Goal: Contribute content

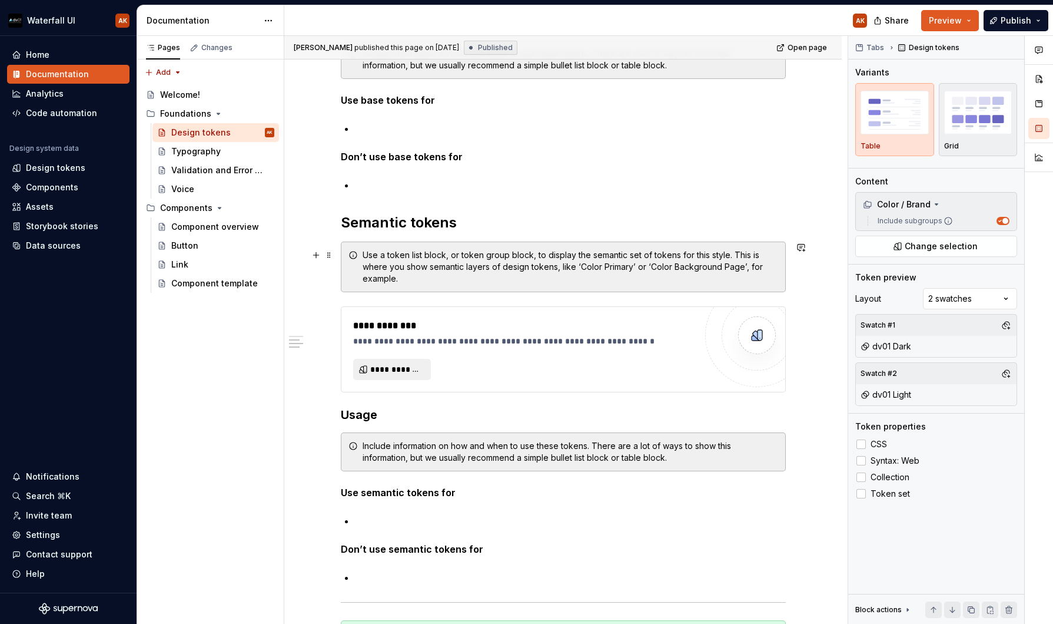
scroll to position [5588, 0]
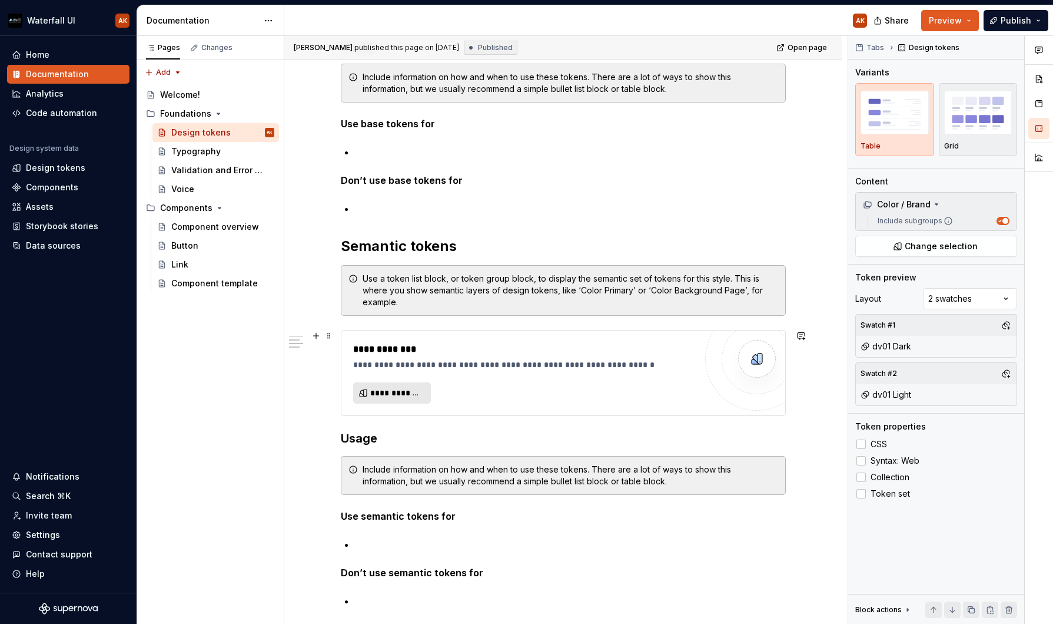
click at [405, 388] on span "**********" at bounding box center [396, 393] width 53 height 12
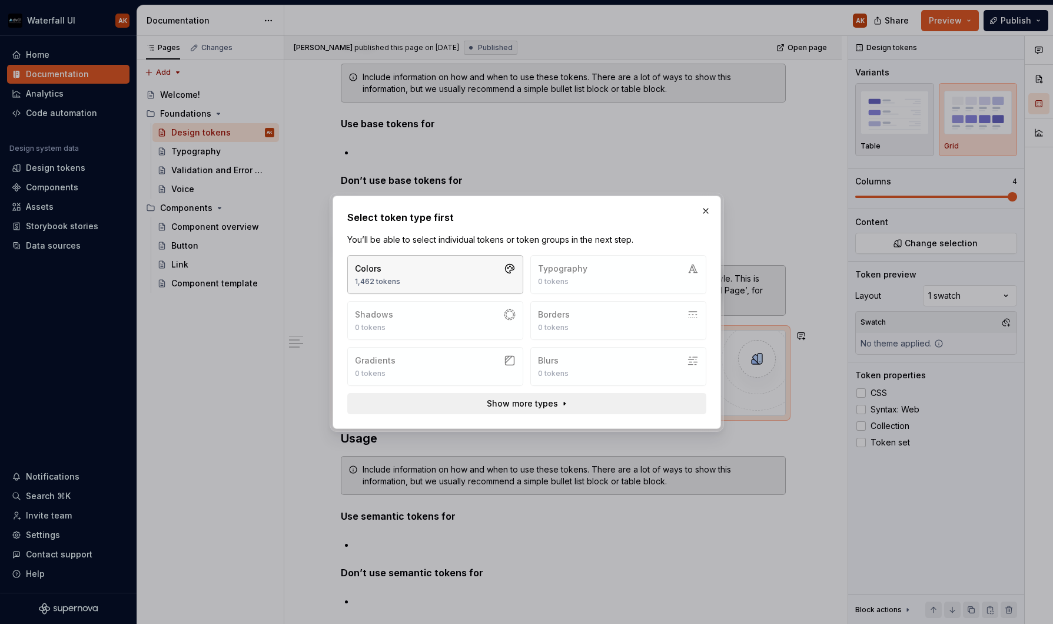
click at [462, 276] on button "Colors 1,462 tokens" at bounding box center [435, 274] width 176 height 39
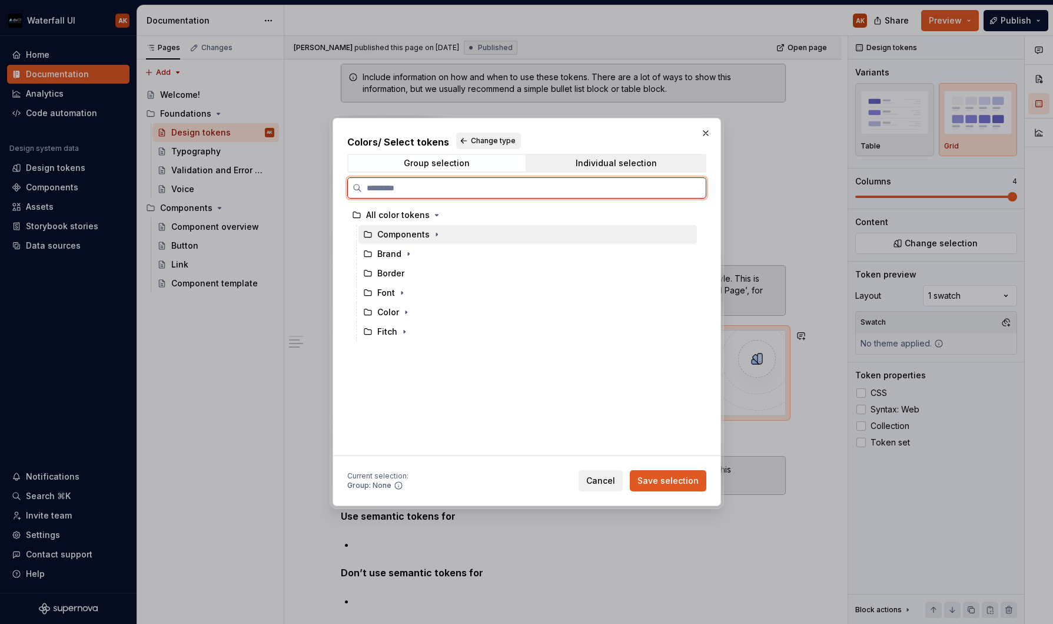
click at [410, 234] on div "Components" at bounding box center [403, 234] width 52 height 12
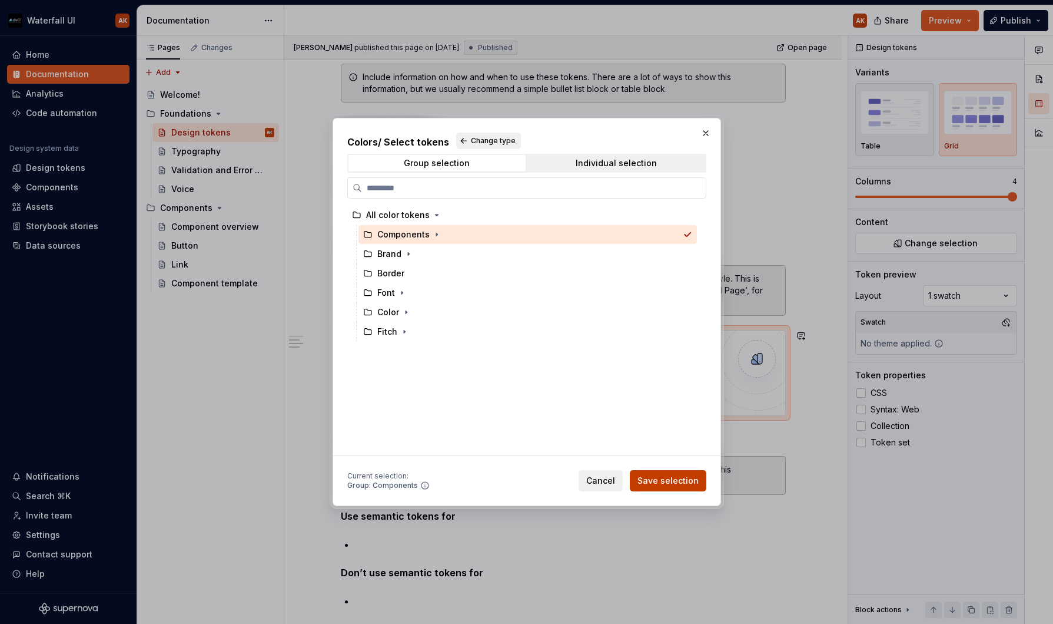
click at [667, 477] on span "Save selection" at bounding box center [668, 481] width 61 height 12
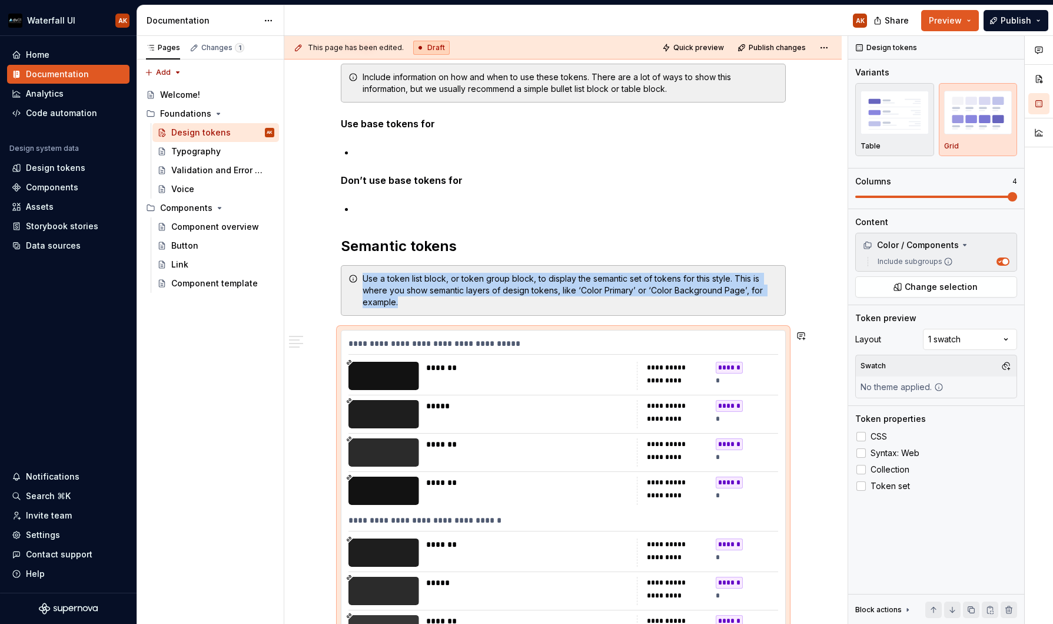
scroll to position [5882, 0]
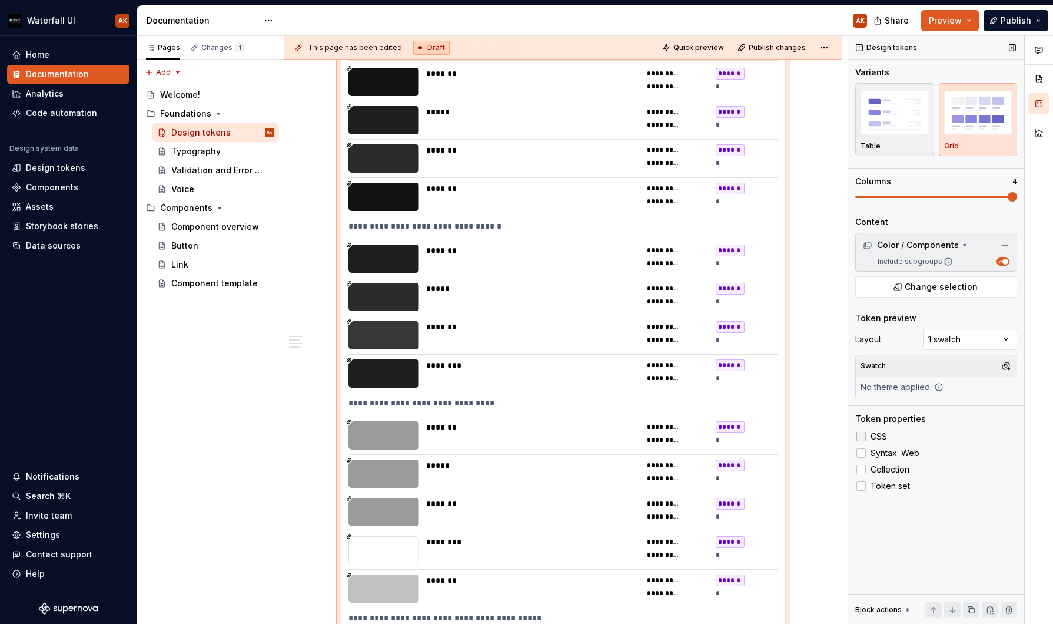
click at [876, 436] on span "CSS" at bounding box center [879, 436] width 16 height 9
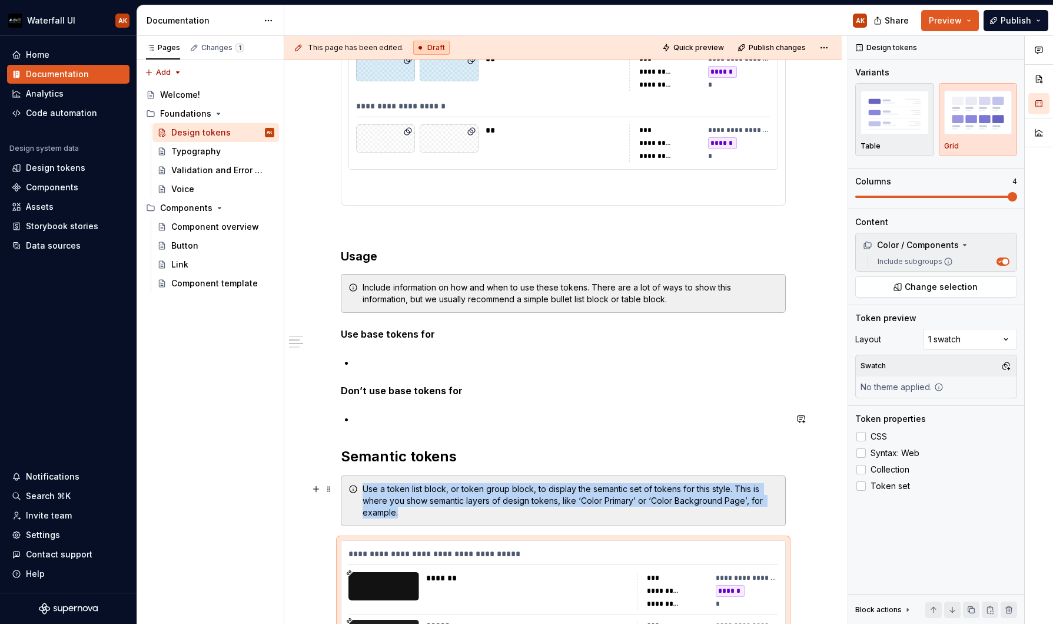
scroll to position [5553, 0]
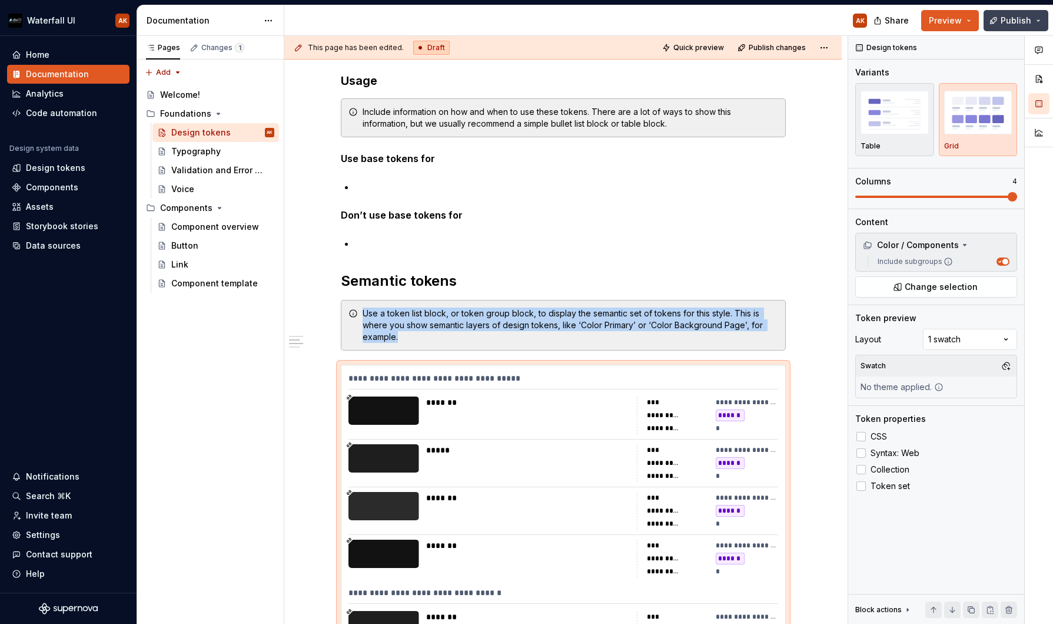
click at [893, 23] on span "Publish" at bounding box center [1016, 21] width 31 height 12
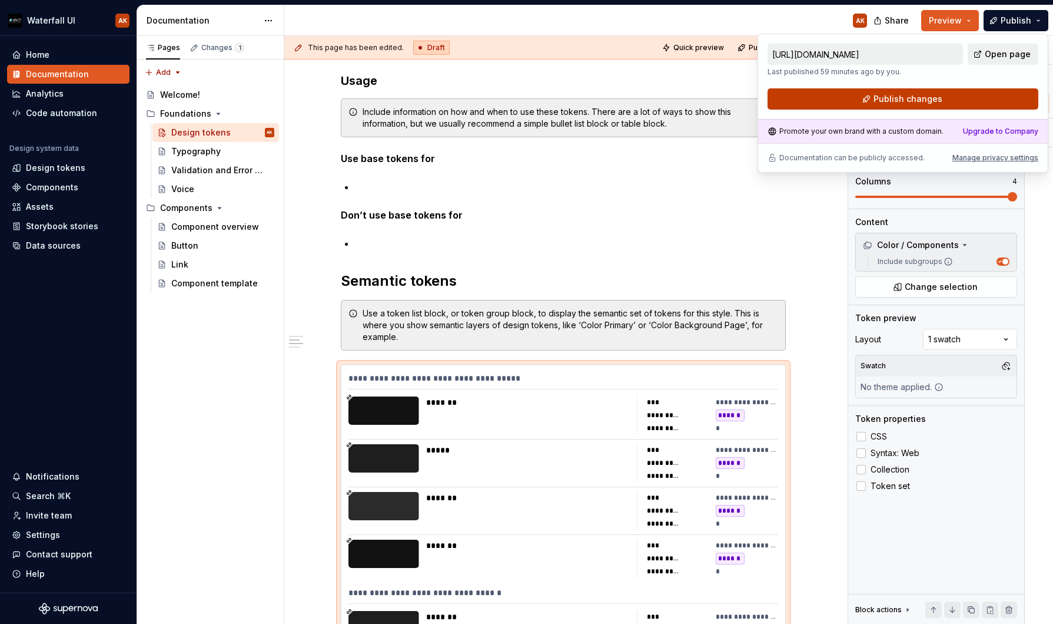
click at [893, 105] on button "Publish changes" at bounding box center [903, 98] width 271 height 21
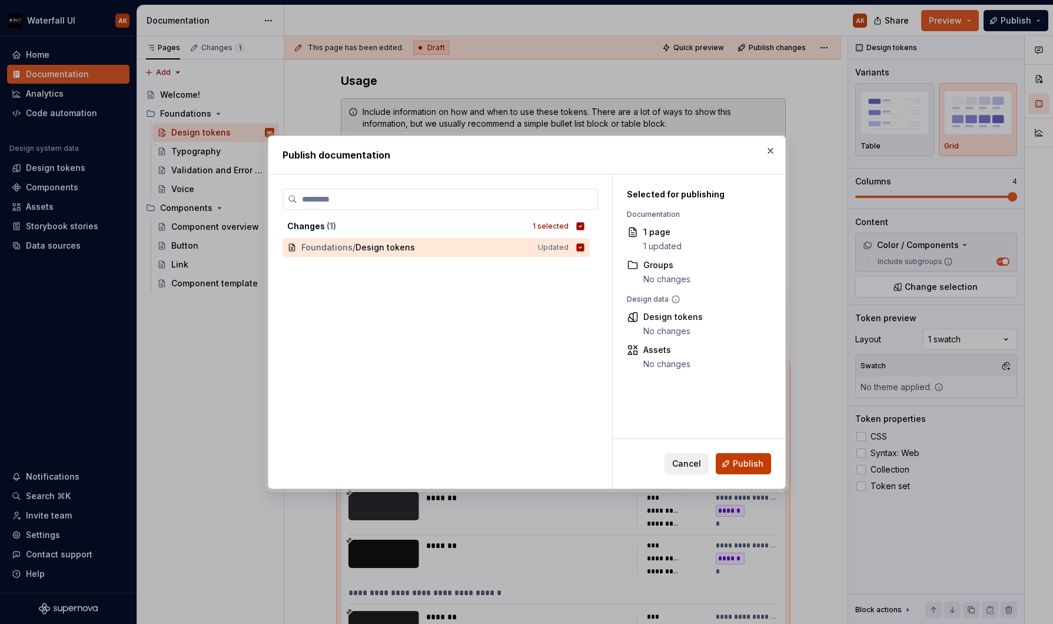
click at [741, 466] on span "Publish" at bounding box center [748, 463] width 31 height 12
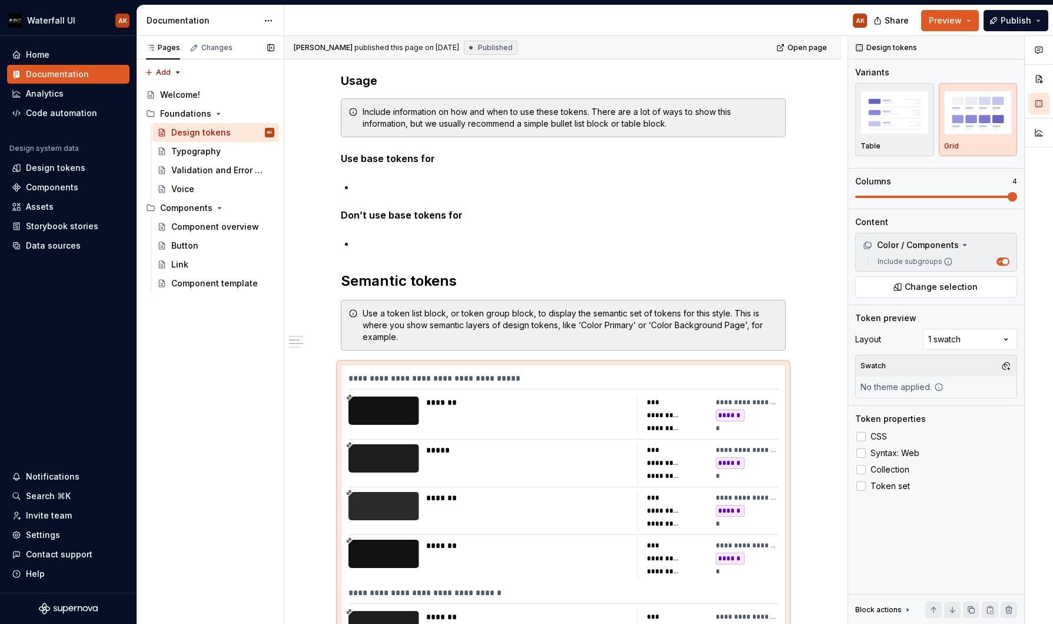
type textarea "*"
click at [41, 165] on div "Design tokens" at bounding box center [55, 168] width 59 height 12
